Goal: Task Accomplishment & Management: Complete application form

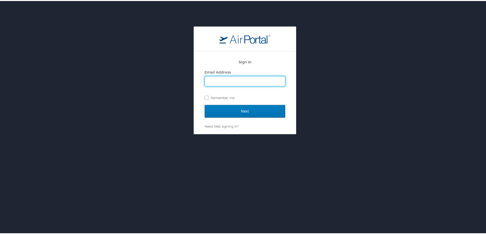
click at [220, 81] on input "Email Address" at bounding box center [245, 81] width 80 height 10
type input "[PERSON_NAME][EMAIL_ADDRESS][PERSON_NAME][PERSON_NAME][DOMAIN_NAME]"
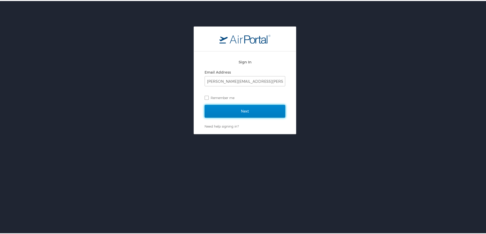
click at [234, 107] on input "Next" at bounding box center [245, 110] width 81 height 13
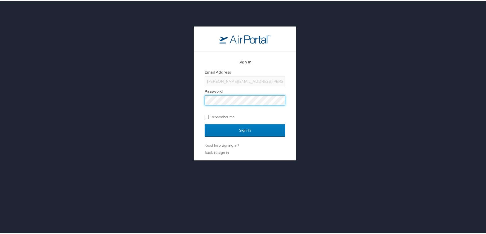
click at [205, 123] on input "Sign In" at bounding box center [245, 129] width 81 height 13
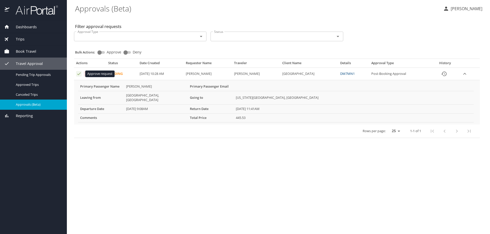
click at [78, 74] on icon "Approval table" at bounding box center [78, 74] width 3 height 3
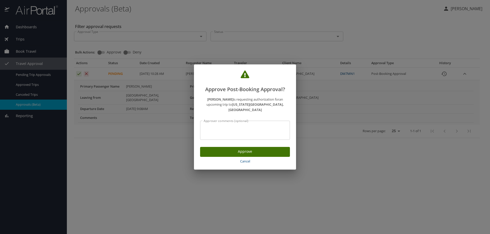
click at [254, 152] on span "Approve" at bounding box center [245, 152] width 82 height 6
